Goal: Find specific page/section: Find specific page/section

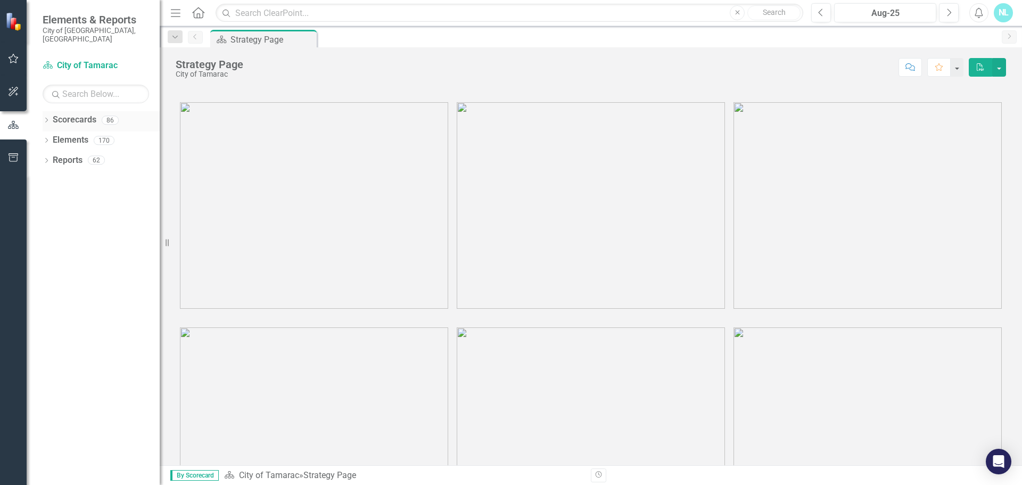
click at [44, 118] on icon "Dropdown" at bounding box center [46, 121] width 7 height 6
click at [49, 137] on icon "Dropdown" at bounding box center [52, 140] width 8 height 6
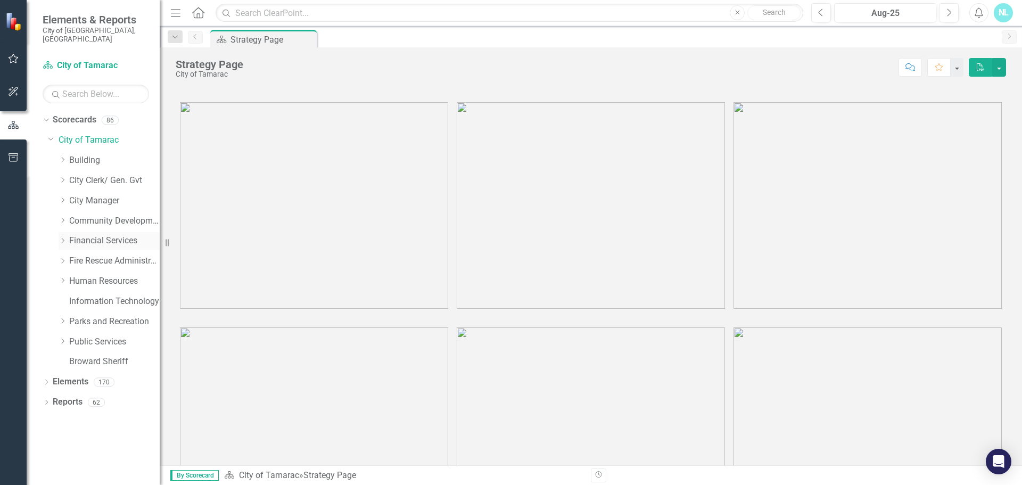
click at [61, 237] on icon "Dropdown" at bounding box center [63, 240] width 8 height 6
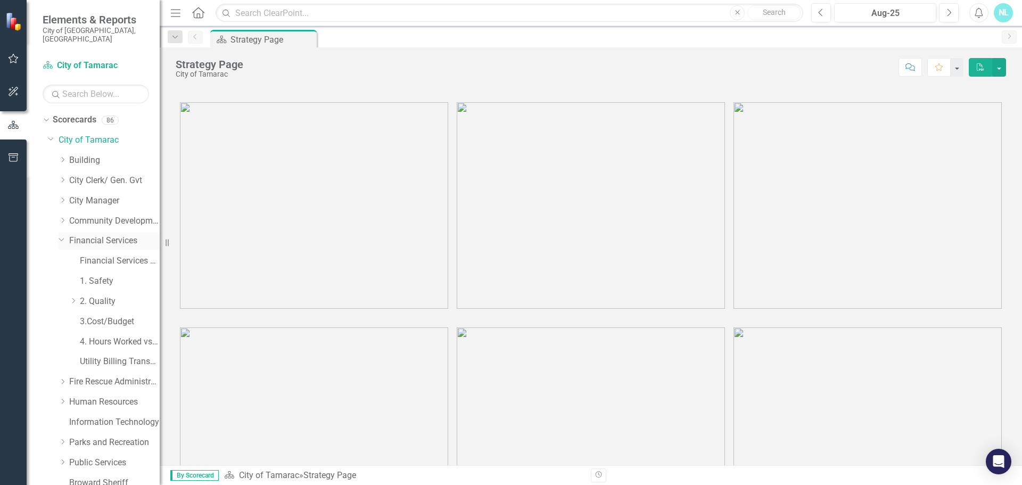
click at [61, 235] on icon "Dropdown" at bounding box center [62, 239] width 6 height 8
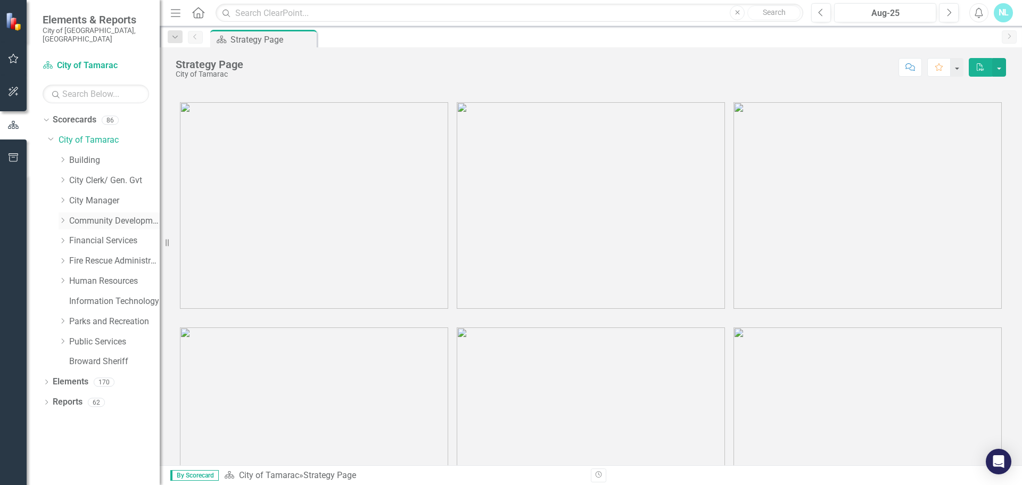
click at [63, 217] on icon "Dropdown" at bounding box center [63, 220] width 8 height 6
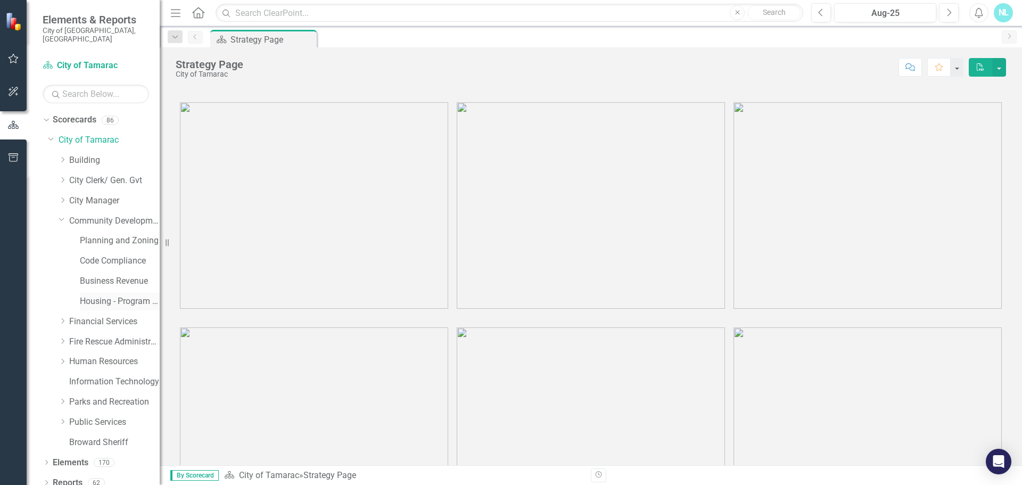
click at [81, 295] on link "Housing - Program Description (CDBG/SHIP/NSP/HOME)" at bounding box center [120, 301] width 80 height 12
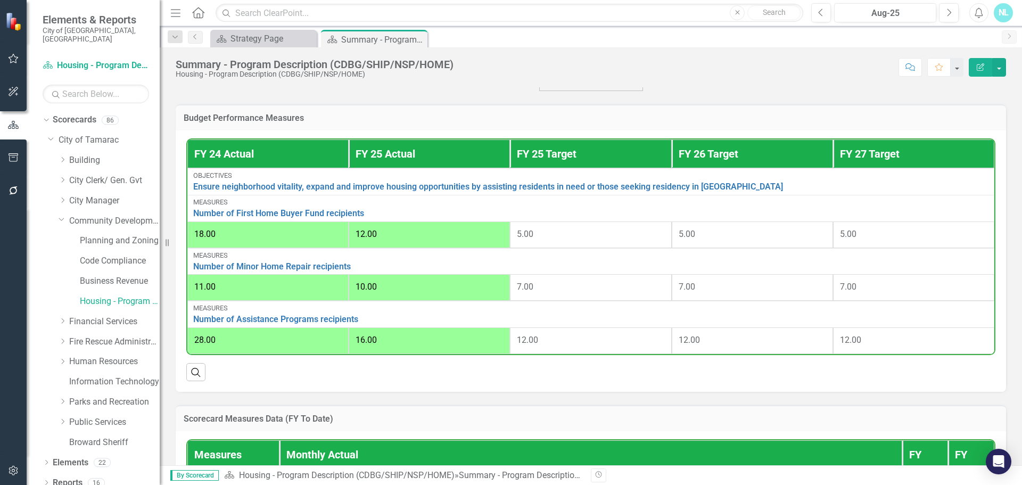
scroll to position [426, 0]
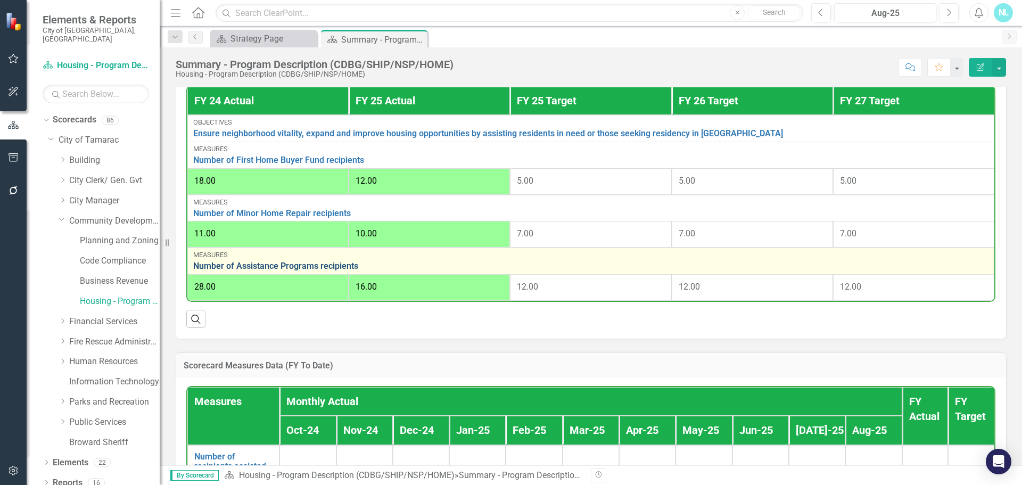
click at [333, 269] on link "Number of Assistance Programs recipients" at bounding box center [590, 266] width 795 height 10
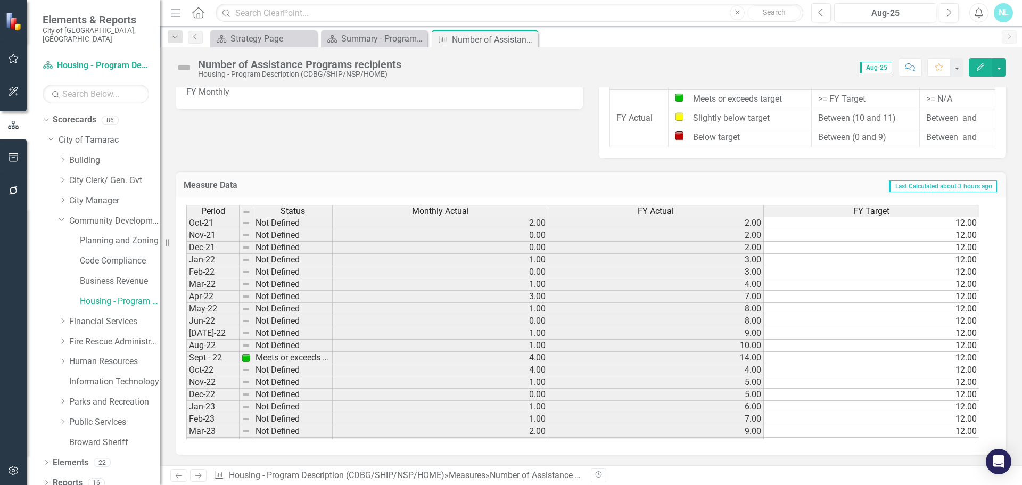
scroll to position [619, 0]
click at [393, 41] on div "Summary - Program Description (CDBG/SHIP/NSP/HOME)" at bounding box center [376, 38] width 70 height 13
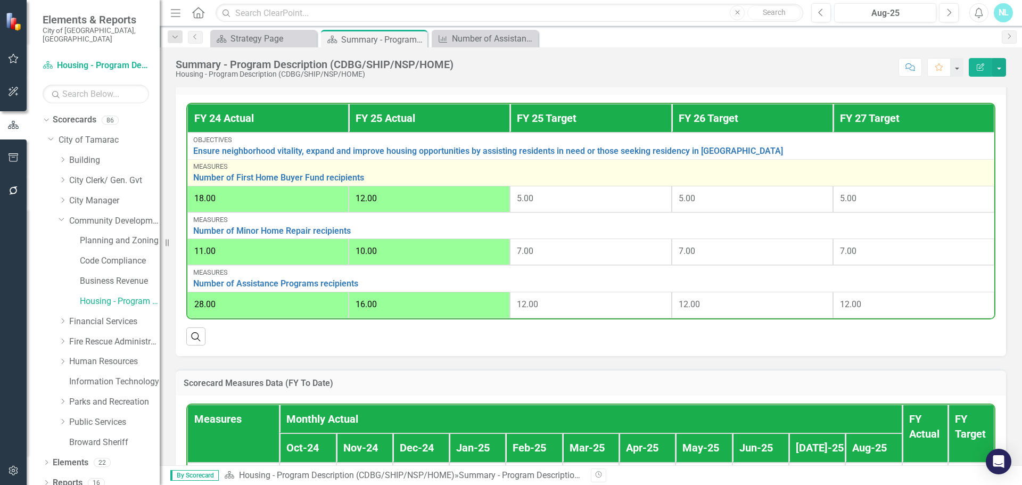
scroll to position [373, 0]
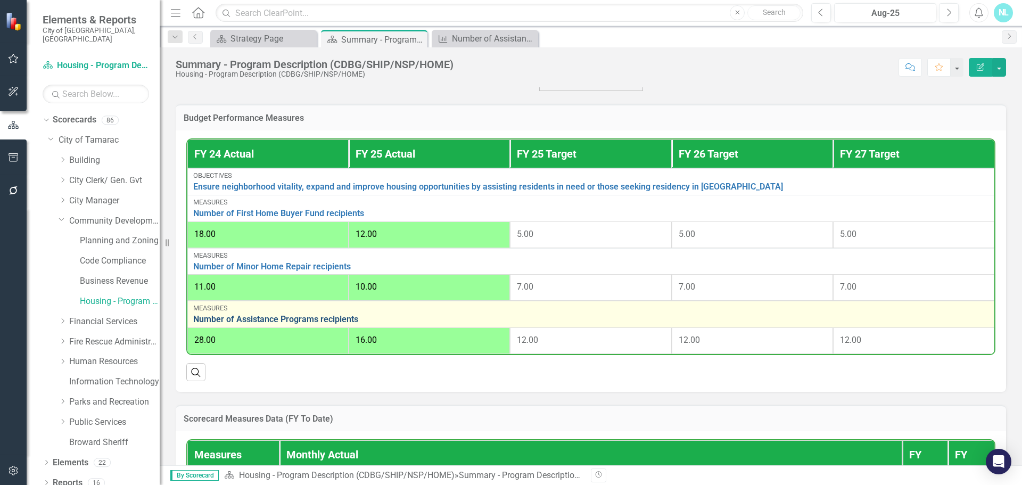
click at [316, 319] on link "Number of Assistance Programs recipients" at bounding box center [590, 320] width 795 height 10
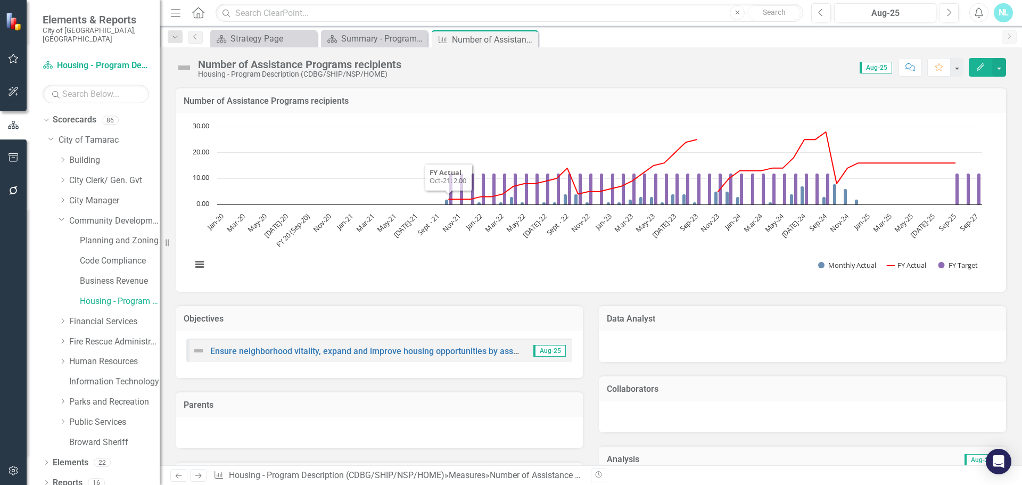
click at [274, 70] on div "Housing - Program Description (CDBG/SHIP/NSP/HOME)" at bounding box center [299, 74] width 203 height 8
click at [265, 38] on div "Strategy Page" at bounding box center [265, 38] width 70 height 13
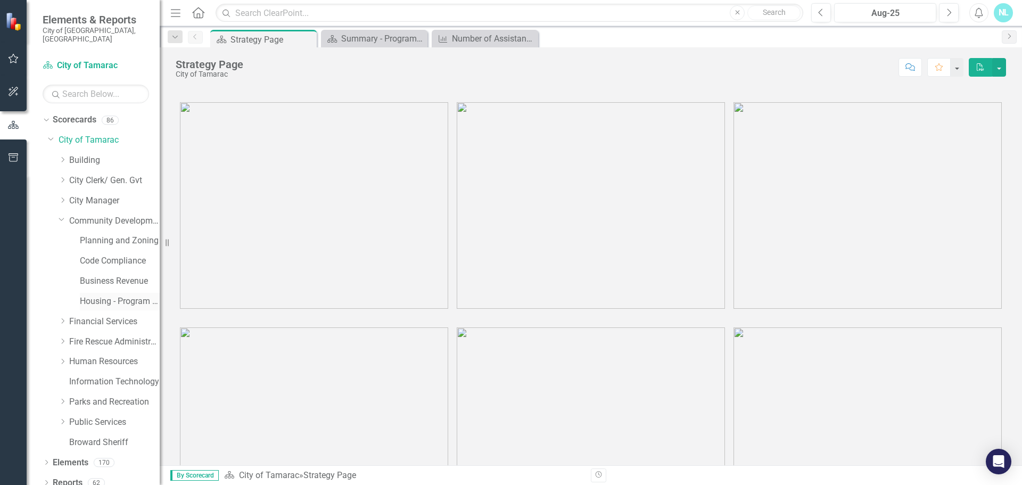
click at [118, 295] on link "Housing - Program Description (CDBG/SHIP/NSP/HOME)" at bounding box center [120, 301] width 80 height 12
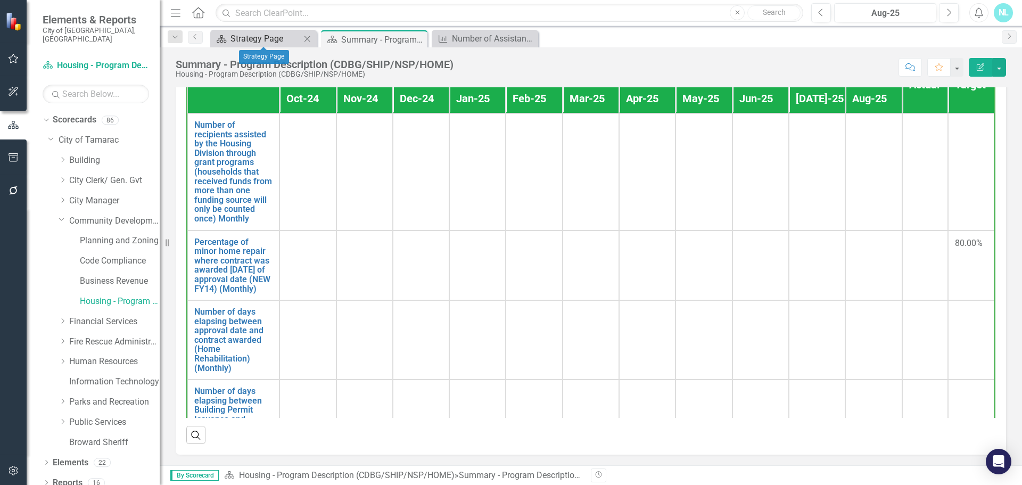
click at [267, 37] on div "Strategy Page" at bounding box center [265, 38] width 70 height 13
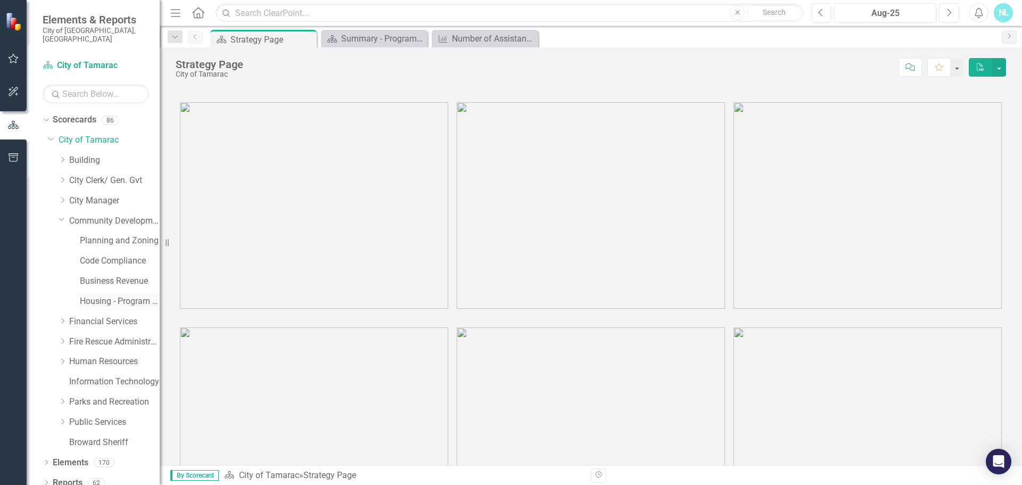
click at [119, 295] on link "Housing - Program Description (CDBG/SHIP/NSP/HOME)" at bounding box center [120, 301] width 80 height 12
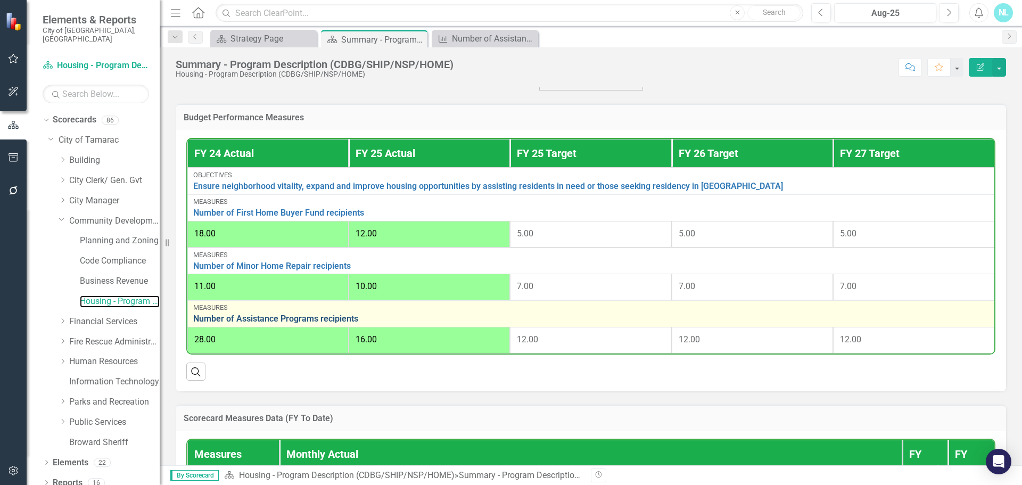
scroll to position [373, 0]
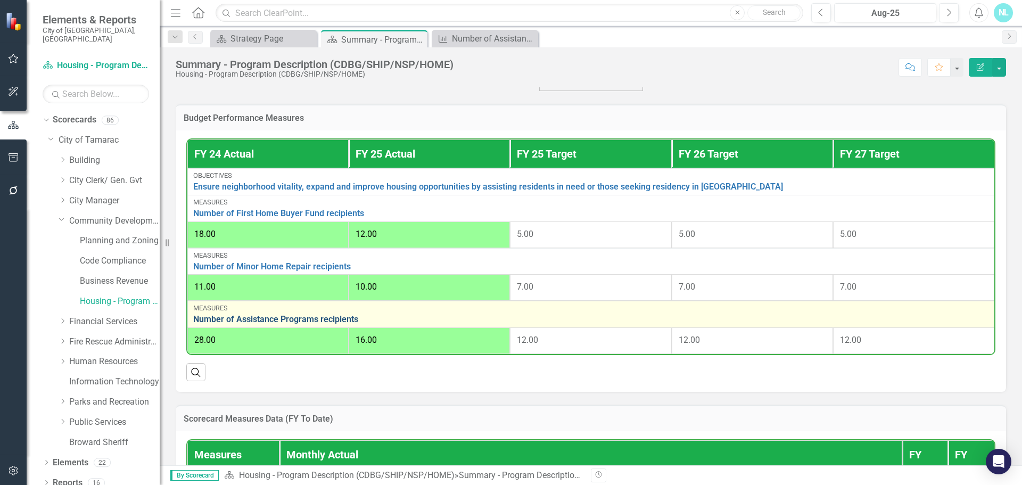
click at [319, 322] on link "Number of Assistance Programs recipients" at bounding box center [590, 320] width 795 height 10
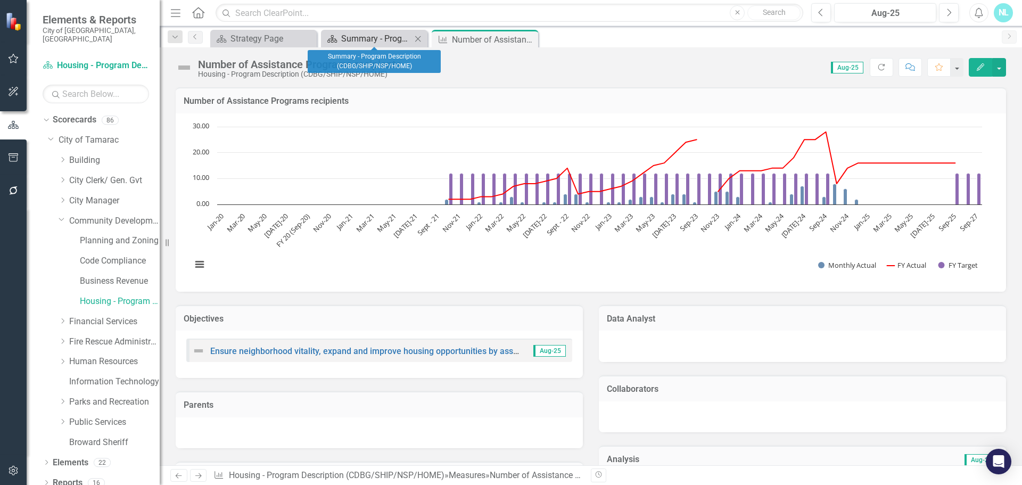
click at [348, 36] on div "Summary - Program Description (CDBG/SHIP/NSP/HOME)" at bounding box center [376, 38] width 70 height 13
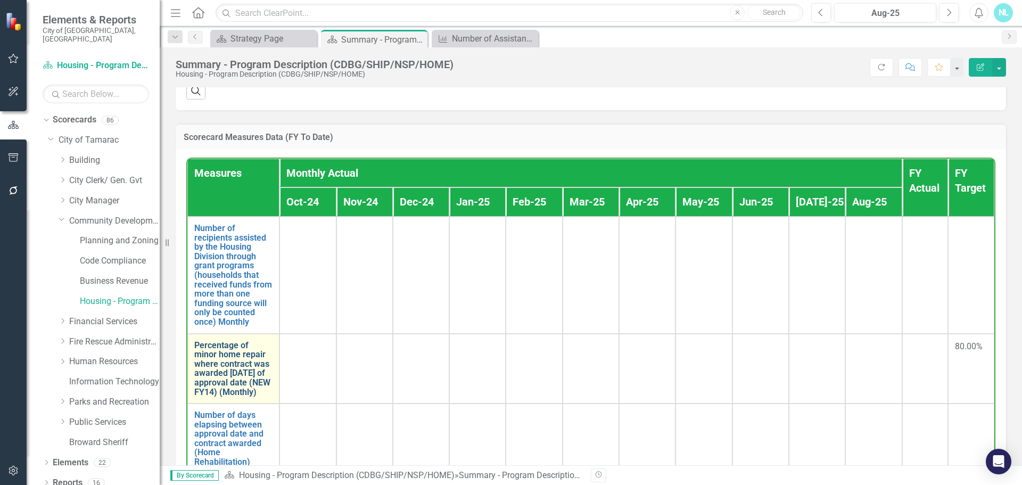
scroll to position [397, 0]
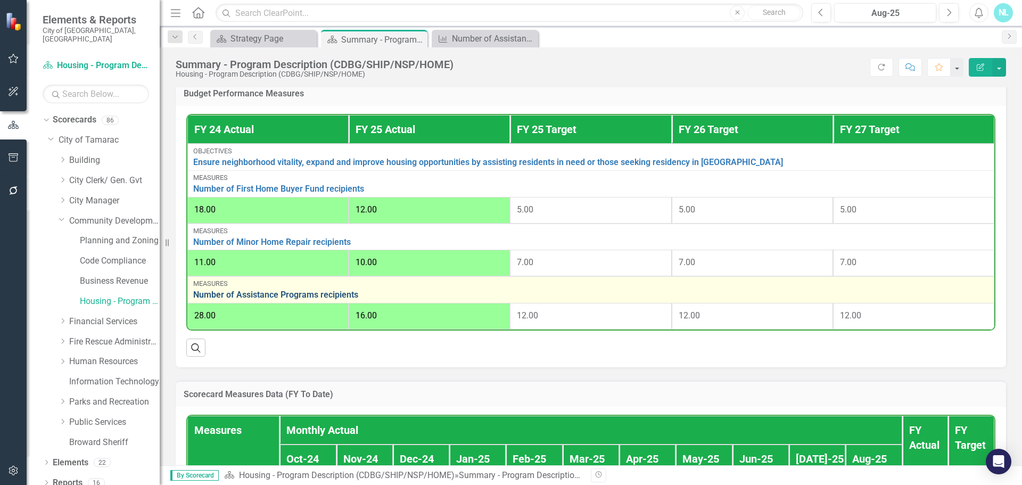
click at [287, 300] on link "Number of Assistance Programs recipients" at bounding box center [590, 295] width 795 height 10
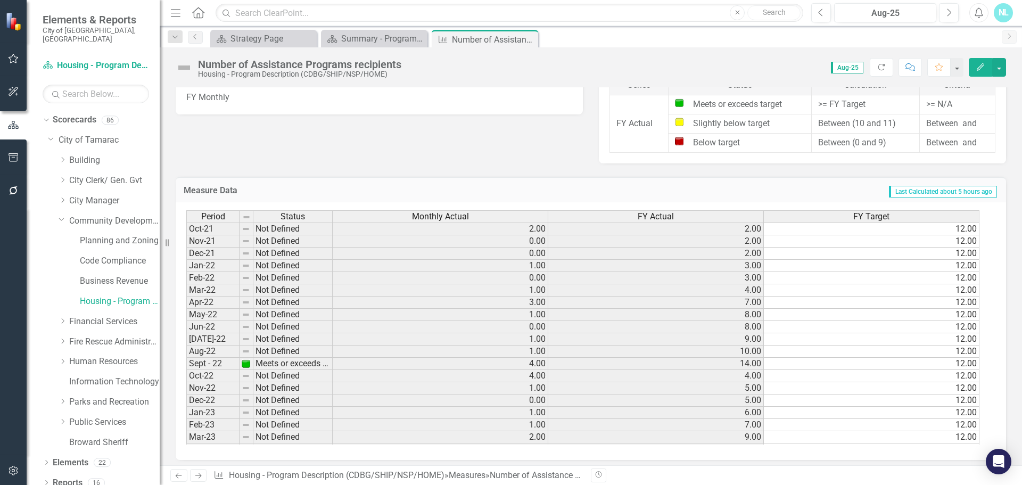
scroll to position [619, 0]
